Goal: Task Accomplishment & Management: Complete application form

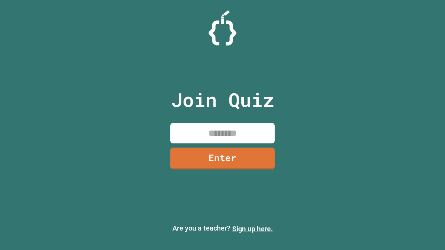
click at [253, 229] on link "Sign up here." at bounding box center [252, 229] width 41 height 8
